Goal: Task Accomplishment & Management: Use online tool/utility

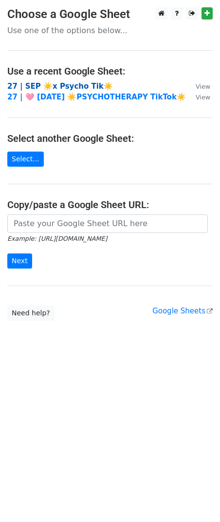
click at [70, 87] on strong "27 | SEP ☀️x Psycho Tik☀️" at bounding box center [60, 86] width 106 height 9
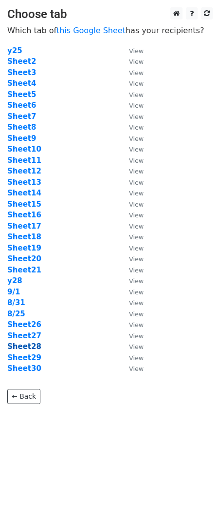
click at [21, 349] on strong "Sheet28" at bounding box center [24, 346] width 34 height 9
click at [25, 357] on strong "Sheet29" at bounding box center [24, 357] width 34 height 9
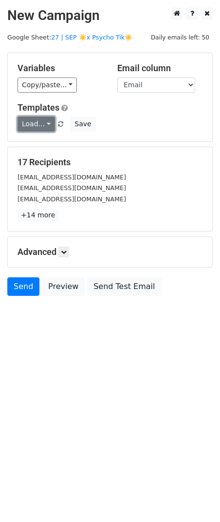
click at [36, 119] on link "Load..." at bounding box center [37, 123] width 38 height 15
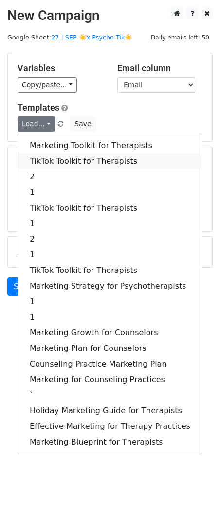
click at [45, 156] on link "TikTok Toolkit for Therapists" at bounding box center [110, 162] width 184 height 16
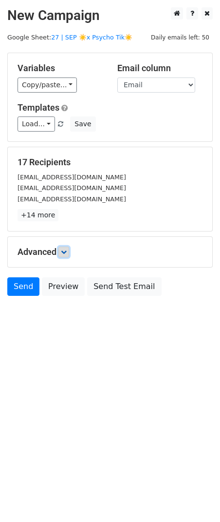
click at [65, 251] on icon at bounding box center [64, 252] width 6 height 6
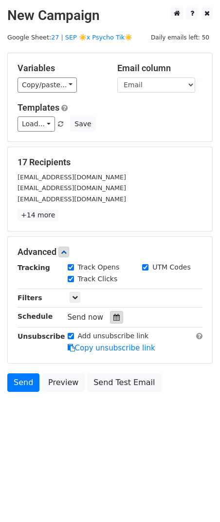
click at [116, 317] on icon at bounding box center [117, 317] width 6 height 7
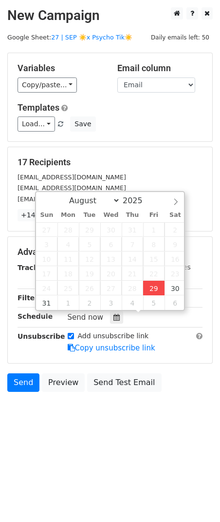
type input "2025-08-29 14:29"
type input "02"
type input "29"
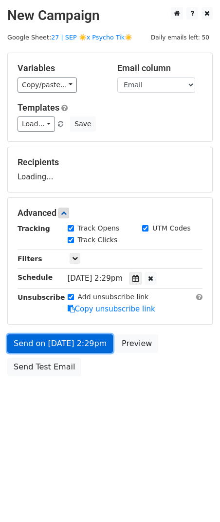
click at [59, 350] on link "Send on Aug 29 at 2:29pm" at bounding box center [60, 343] width 106 height 19
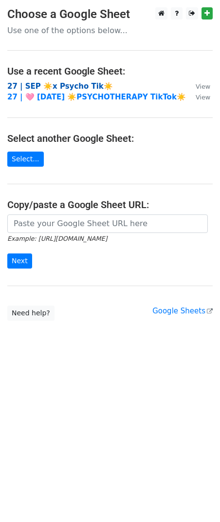
click at [71, 89] on strong "27 | SEP ☀️x Psycho Tik☀️" at bounding box center [60, 86] width 106 height 9
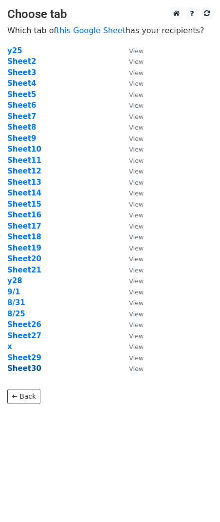
click at [28, 368] on strong "Sheet30" at bounding box center [24, 368] width 34 height 9
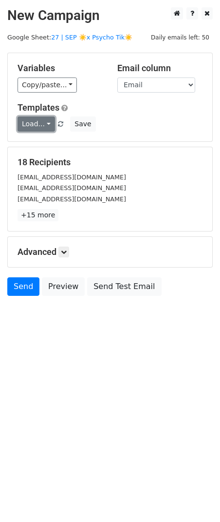
click at [31, 122] on link "Load..." at bounding box center [37, 123] width 38 height 15
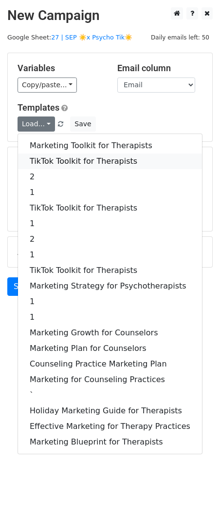
click at [58, 158] on link "TikTok Toolkit for Therapists" at bounding box center [110, 162] width 184 height 16
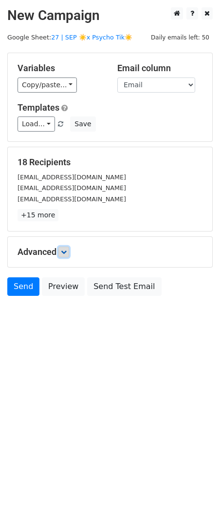
click at [67, 251] on icon at bounding box center [64, 252] width 6 height 6
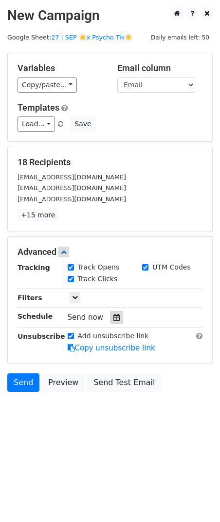
click at [114, 323] on div at bounding box center [116, 317] width 13 height 13
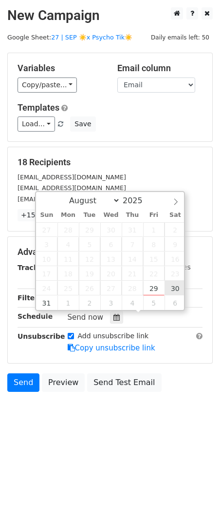
type input "2025-08-30 12:00"
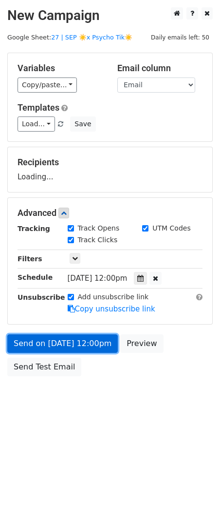
click at [103, 350] on link "Send on Aug 30 at 12:00pm" at bounding box center [62, 343] width 111 height 19
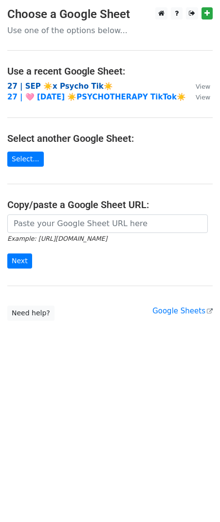
click at [60, 87] on strong "27 | SEP ☀️x Psycho Tik☀️" at bounding box center [60, 86] width 106 height 9
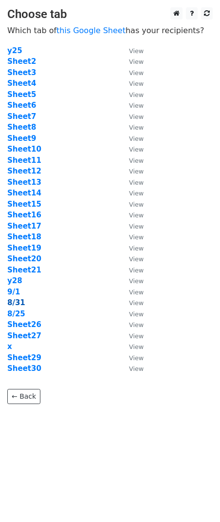
click at [16, 299] on strong "8/31" at bounding box center [16, 302] width 18 height 9
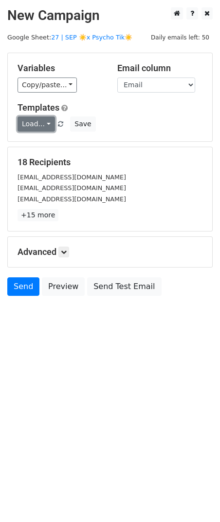
click at [34, 122] on link "Load..." at bounding box center [37, 123] width 38 height 15
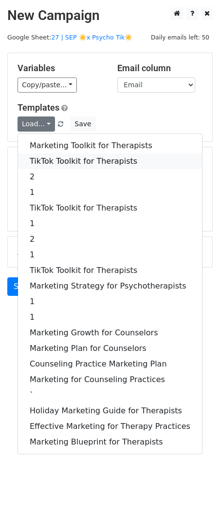
click at [51, 159] on link "TikTok Toolkit for Therapists" at bounding box center [110, 162] width 184 height 16
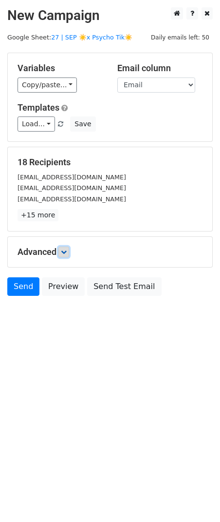
click at [66, 254] on icon at bounding box center [64, 252] width 6 height 6
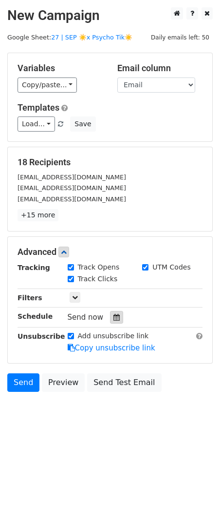
click at [111, 322] on div at bounding box center [116, 317] width 13 height 13
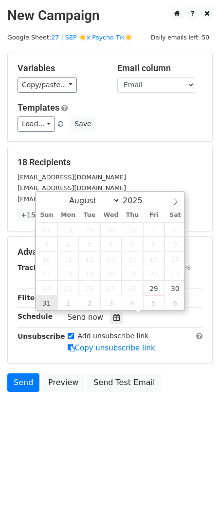
type input "2025-08-31 12:00"
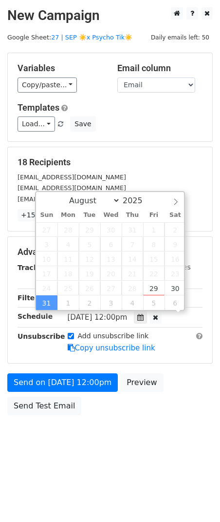
scroll to position [0, 0]
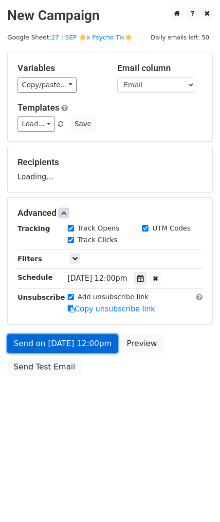
click at [48, 342] on link "Send on Aug 31 at 12:00pm" at bounding box center [62, 343] width 111 height 19
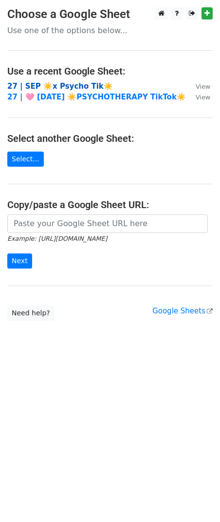
click at [72, 86] on strong "27 | SEP ☀️x Psycho Tik☀️" at bounding box center [60, 86] width 106 height 9
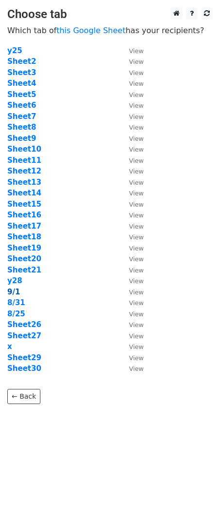
click at [13, 292] on strong "9/1" at bounding box center [13, 292] width 13 height 9
